Goal: Information Seeking & Learning: Learn about a topic

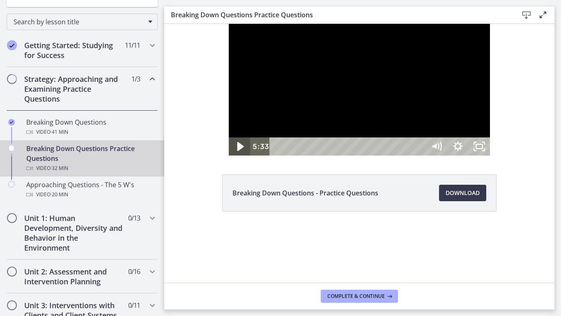
click at [228, 157] on icon "Play Video" at bounding box center [240, 147] width 25 height 22
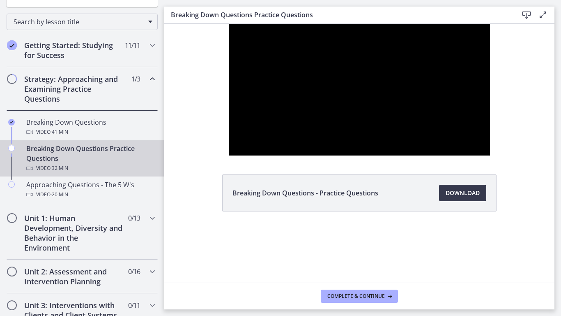
click at [229, 24] on div at bounding box center [359, 90] width 261 height 132
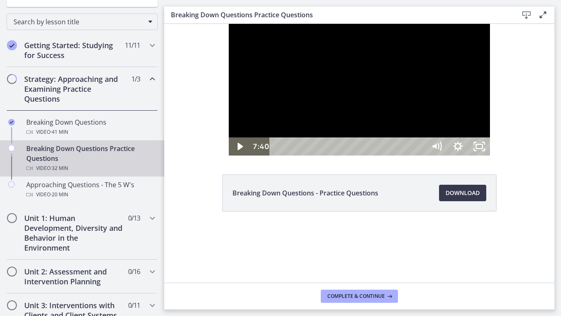
click at [458, 155] on div at bounding box center [359, 90] width 261 height 132
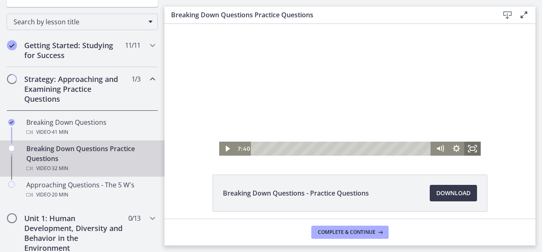
click at [471, 152] on icon "Fullscreen" at bounding box center [472, 148] width 16 height 14
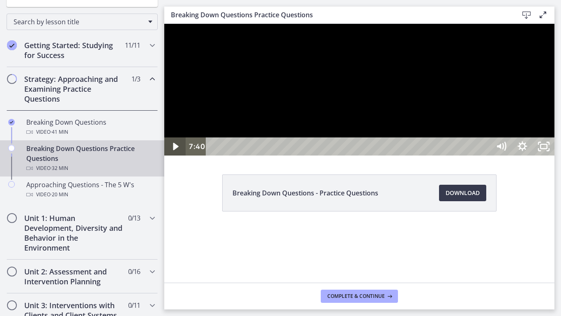
click at [174, 150] on icon "Play Video" at bounding box center [175, 146] width 5 height 7
click at [174, 151] on icon "Pause" at bounding box center [175, 147] width 7 height 8
click at [174, 151] on icon "Play Video" at bounding box center [176, 146] width 7 height 9
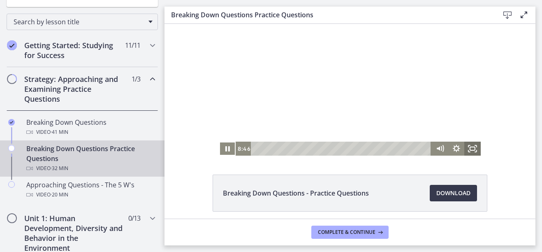
click at [471, 150] on icon "Fullscreen" at bounding box center [472, 148] width 16 height 14
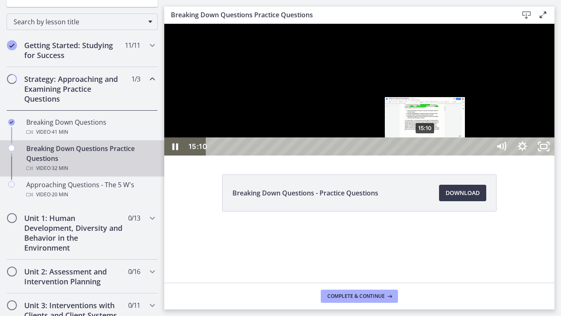
drag, startPoint x: 443, startPoint y: 330, endPoint x: 426, endPoint y: 330, distance: 17.3
click at [426, 150] on div "Playbar" at bounding box center [425, 146] width 6 height 6
click at [432, 150] on div "Playbar" at bounding box center [430, 146] width 6 height 6
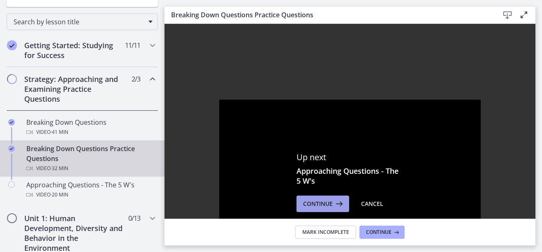
click at [333, 200] on icon at bounding box center [339, 204] width 12 height 10
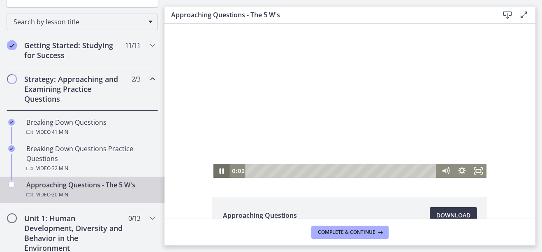
click at [218, 171] on icon "Pause" at bounding box center [221, 171] width 16 height 14
